Goal: Obtain resource: Download file/media

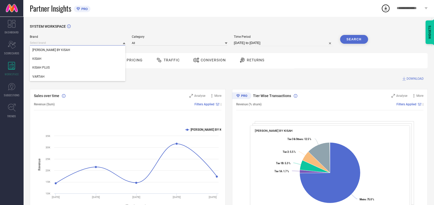
click at [100, 42] on input at bounding box center [78, 42] width 96 height 5
click at [72, 62] on div "KISAH" at bounding box center [78, 58] width 96 height 9
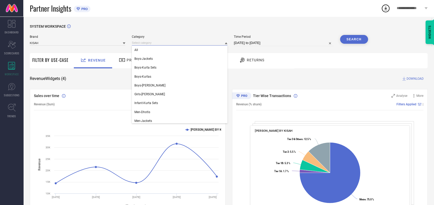
click at [168, 41] on input at bounding box center [180, 42] width 96 height 5
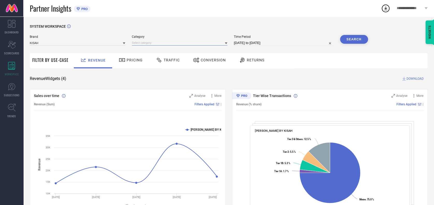
click at [158, 44] on input at bounding box center [180, 42] width 96 height 5
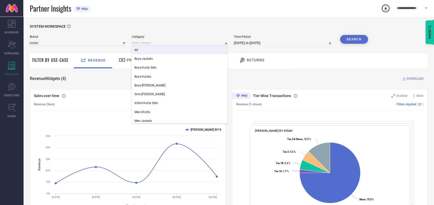
click at [149, 53] on div "All" at bounding box center [180, 50] width 96 height 9
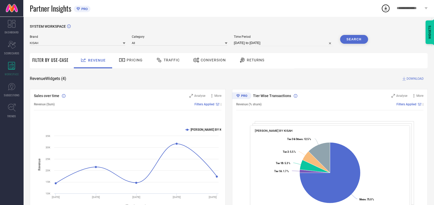
select select "6"
select select "2025"
select select "7"
select select "2025"
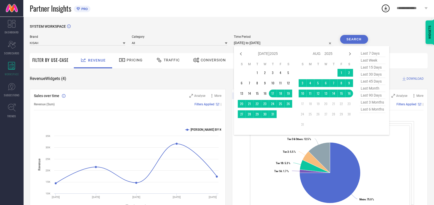
click at [273, 40] on input "[DATE] to [DATE]" at bounding box center [284, 43] width 100 height 6
click at [241, 54] on icon at bounding box center [241, 54] width 6 height 6
select select "5"
select select "2025"
select select "6"
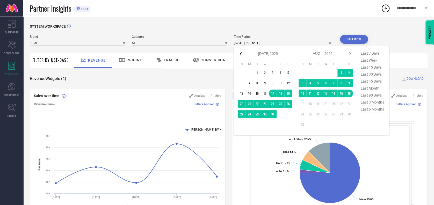
select select "2025"
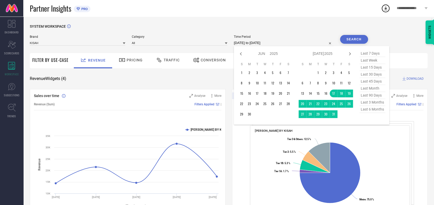
click at [241, 54] on icon at bounding box center [241, 54] width 6 height 6
select select "4"
select select "2025"
select select "5"
select select "2025"
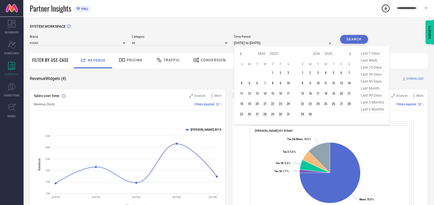
click at [241, 54] on icon at bounding box center [241, 54] width 6 height 6
select select "3"
select select "2025"
select select "4"
select select "2025"
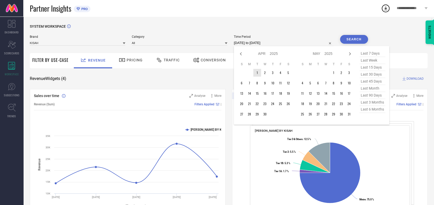
type input "After [DATE]"
click at [256, 70] on td "1" at bounding box center [257, 73] width 8 height 8
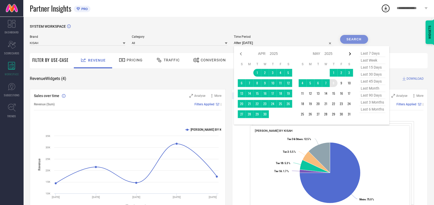
click at [349, 52] on icon at bounding box center [350, 54] width 6 height 6
select select "4"
select select "2025"
select select "5"
select select "2025"
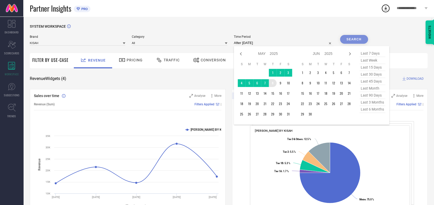
click at [349, 52] on icon at bounding box center [350, 54] width 6 height 6
select select "5"
select select "2025"
select select "6"
select select "2025"
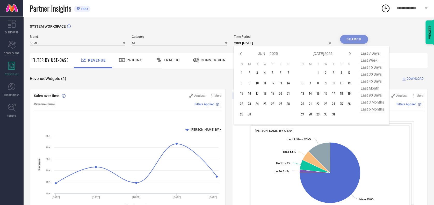
click at [349, 52] on icon at bounding box center [350, 54] width 6 height 6
select select "6"
select select "2025"
select select "7"
select select "2025"
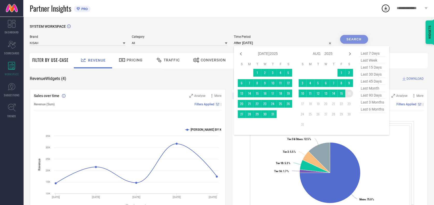
type input "[DATE] to [DATE]"
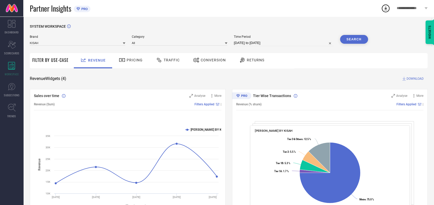
click at [348, 37] on button "Search" at bounding box center [354, 39] width 28 height 9
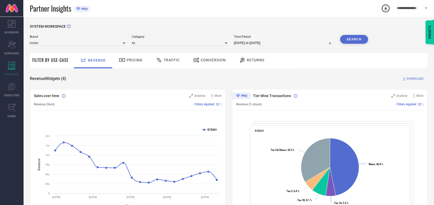
click at [412, 77] on span "DOWNLOAD" at bounding box center [414, 78] width 17 height 5
click at [170, 58] on span "Traffic" at bounding box center [172, 60] width 16 height 4
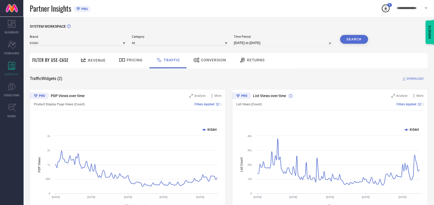
click at [408, 79] on span "DOWNLOAD" at bounding box center [414, 78] width 17 height 5
